Goal: Register for event/course

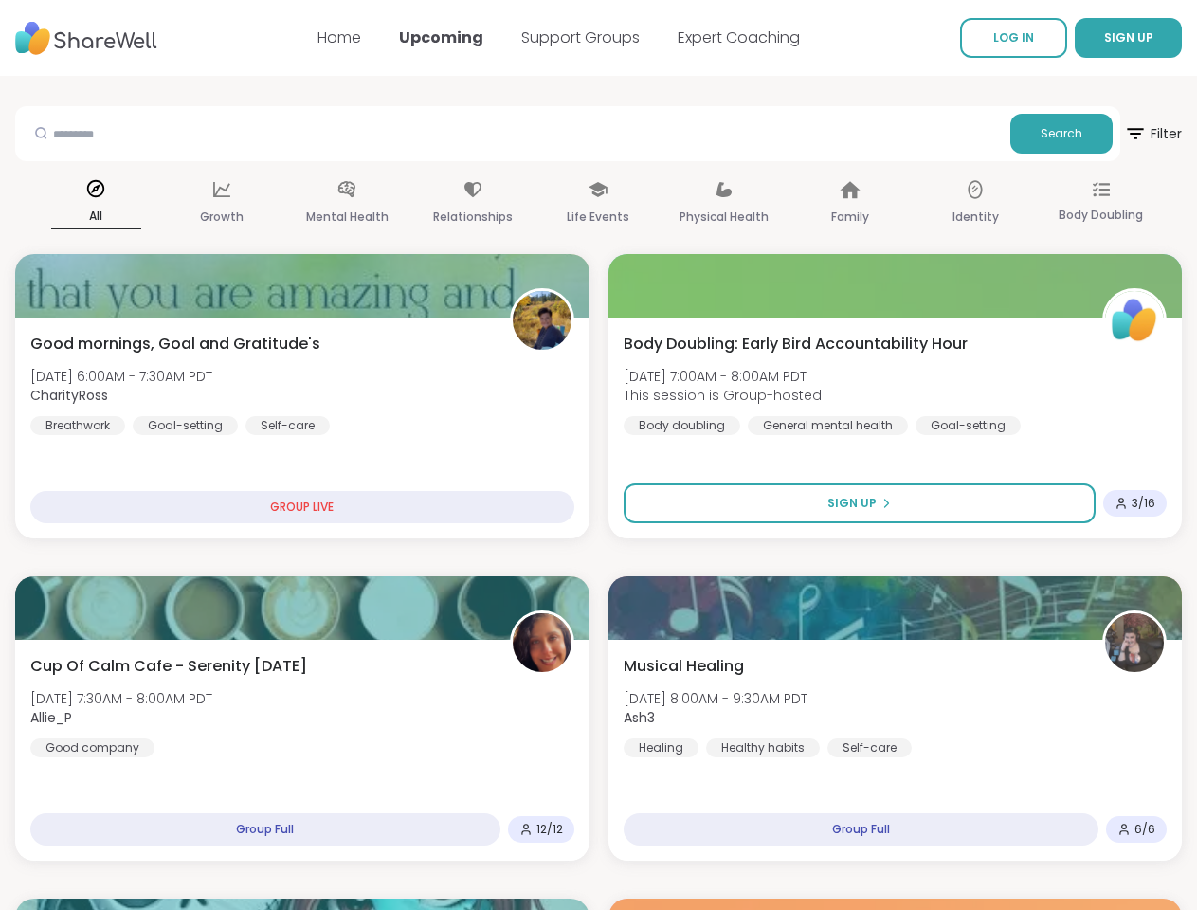
click at [1104, 38] on span "SIGN UP" at bounding box center [1128, 37] width 49 height 16
click at [1041, 134] on span "Search" at bounding box center [1062, 133] width 42 height 17
click at [1124, 134] on span "Filter" at bounding box center [1153, 133] width 58 height 45
click at [141, 204] on div "All" at bounding box center [96, 204] width 90 height 70
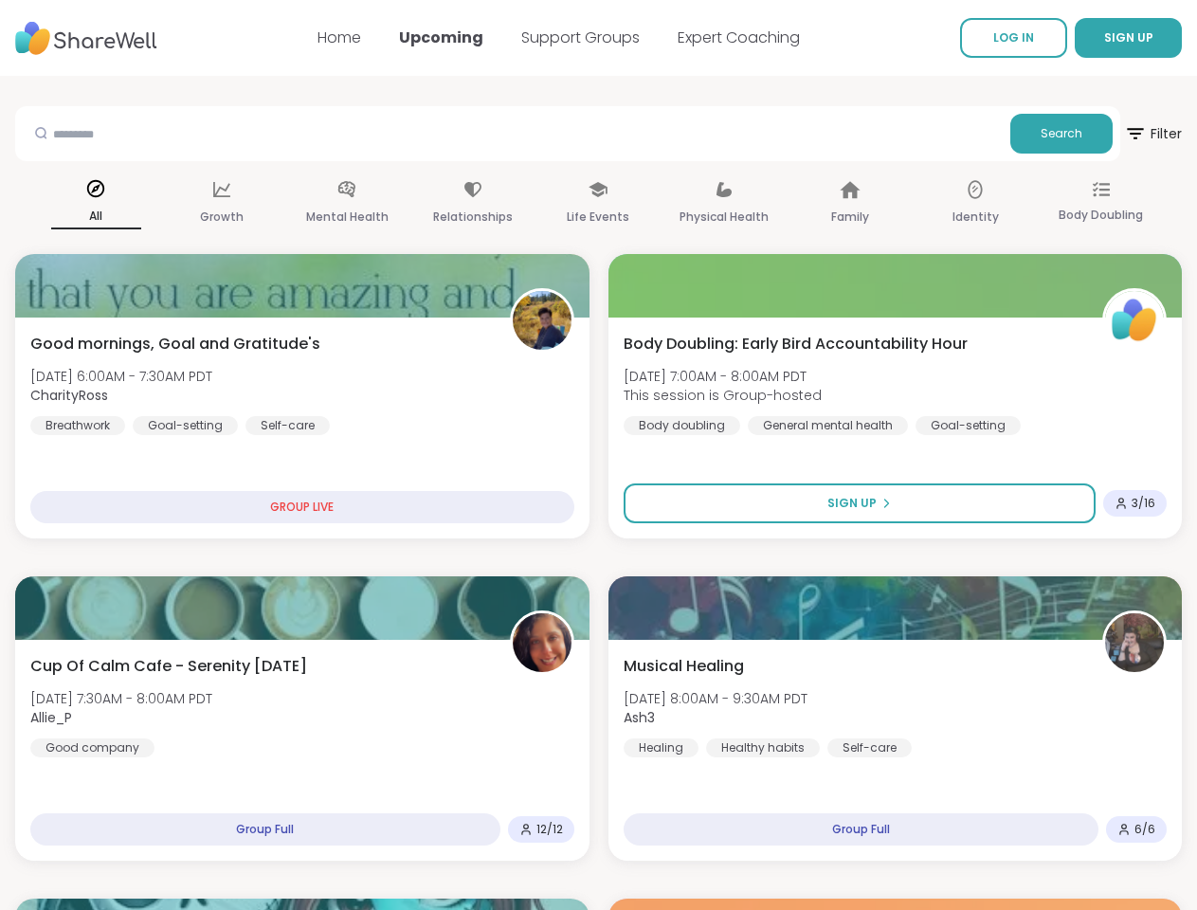
click at [266, 204] on div "Growth" at bounding box center [221, 204] width 90 height 70
click at [1104, 38] on span "SIGN UP" at bounding box center [1128, 37] width 49 height 16
click at [1041, 134] on span "Search" at bounding box center [1062, 133] width 42 height 17
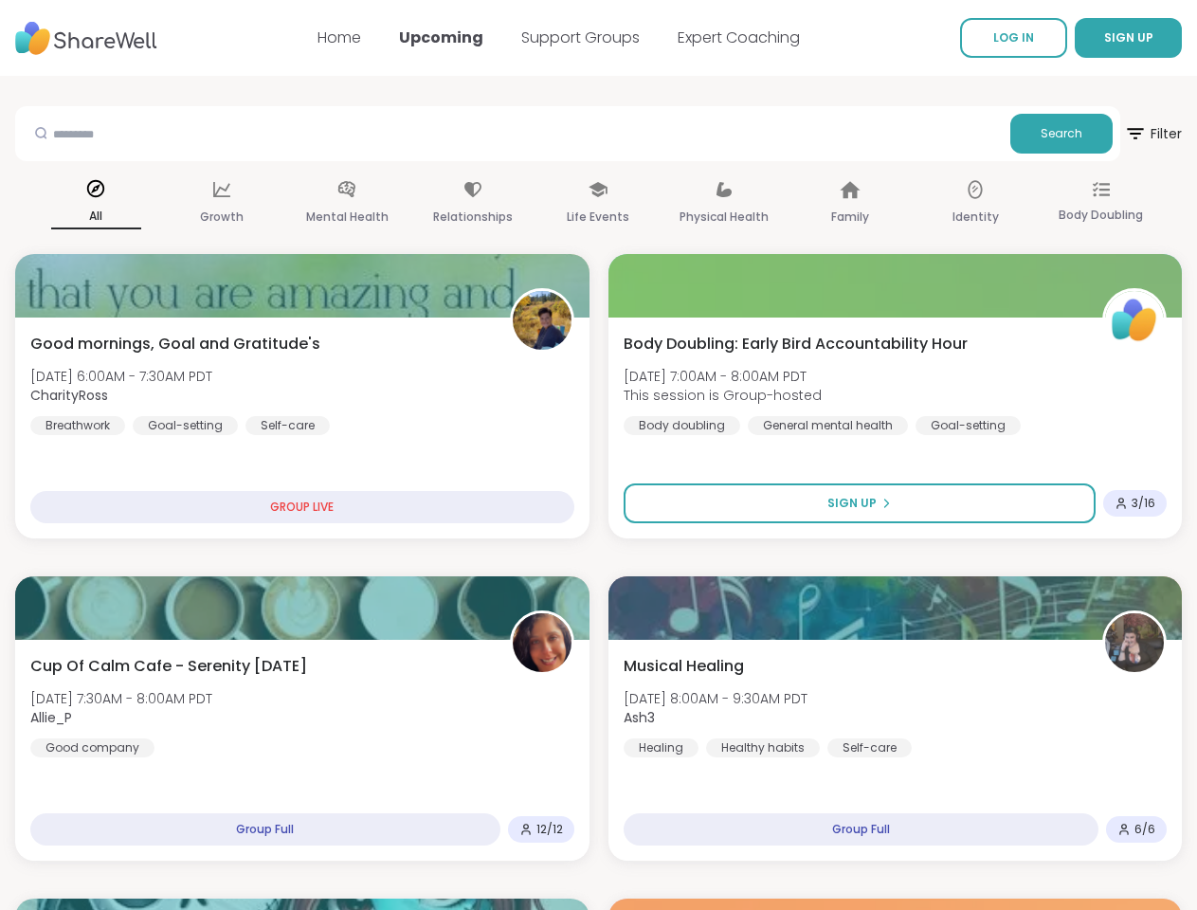
click at [1124, 134] on span "Filter" at bounding box center [1153, 133] width 58 height 45
click at [141, 204] on div "All" at bounding box center [96, 204] width 90 height 70
click at [266, 204] on div "Growth" at bounding box center [221, 204] width 90 height 70
